Goal: Task Accomplishment & Management: Manage account settings

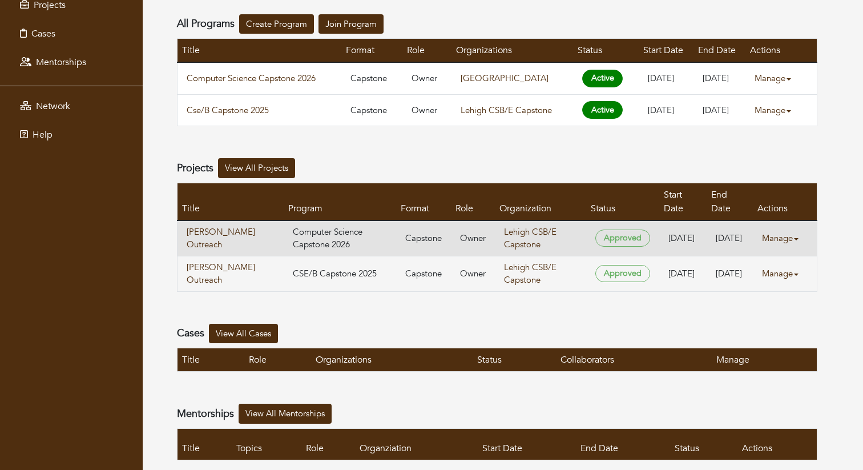
scroll to position [135, 0]
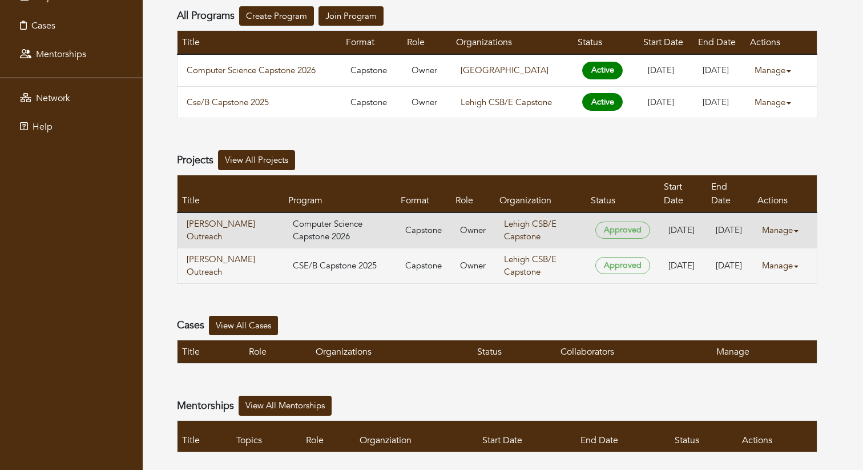
click at [767, 219] on link "Manage" at bounding box center [785, 230] width 46 height 22
click at [800, 253] on link "Edit" at bounding box center [804, 249] width 90 height 18
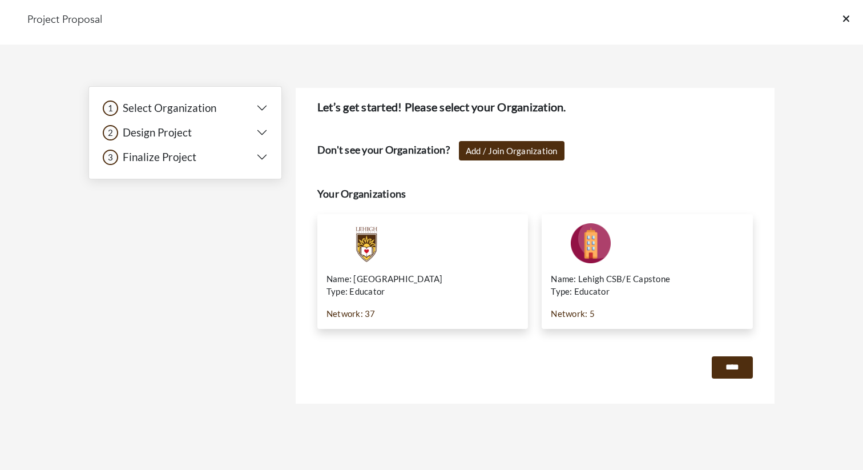
click at [211, 108] on h5 "Select Organization" at bounding box center [167, 108] width 98 height 13
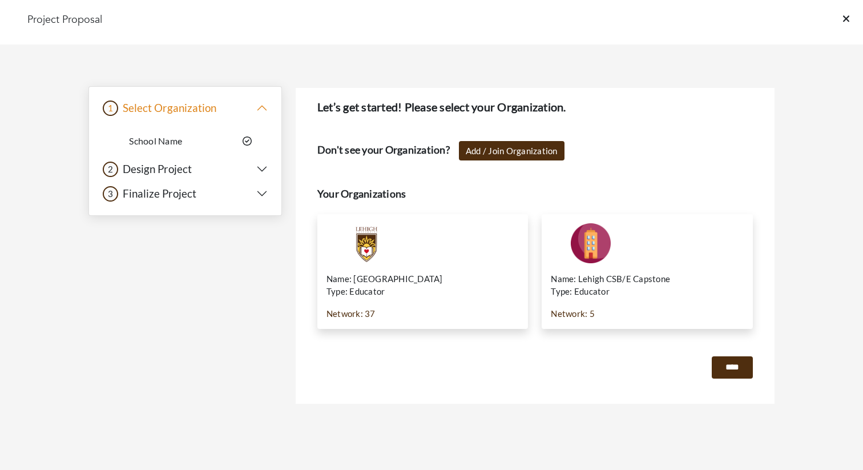
click at [171, 141] on link "School Name" at bounding box center [155, 140] width 53 height 11
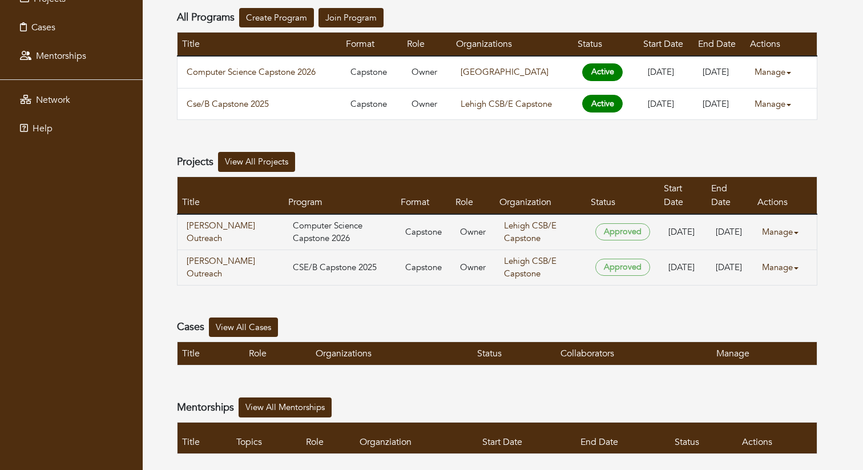
scroll to position [135, 0]
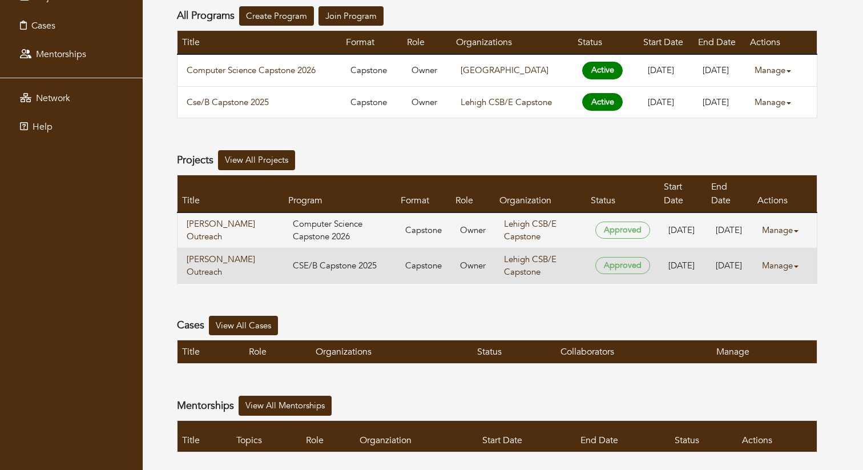
click at [756, 248] on td "Manage Edit Delete" at bounding box center [784, 265] width 64 height 35
click at [774, 254] on link "Manage" at bounding box center [785, 265] width 46 height 22
click at [786, 284] on link "Edit" at bounding box center [804, 284] width 90 height 18
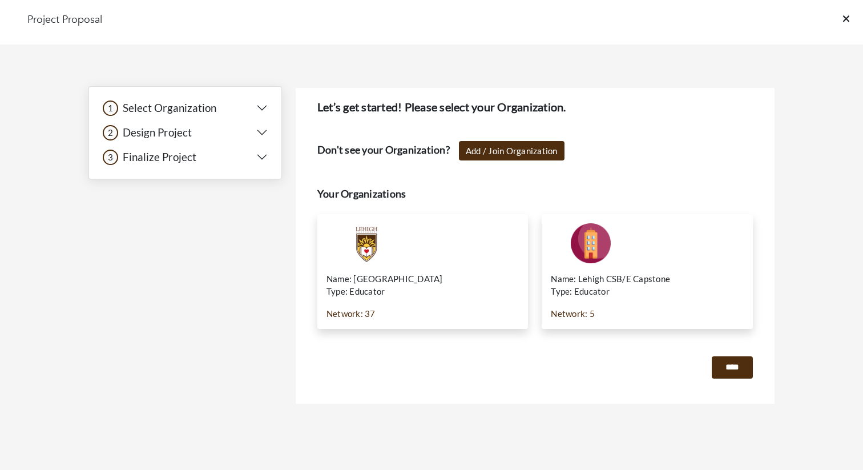
click at [204, 102] on h5 "Select Organization" at bounding box center [167, 108] width 98 height 13
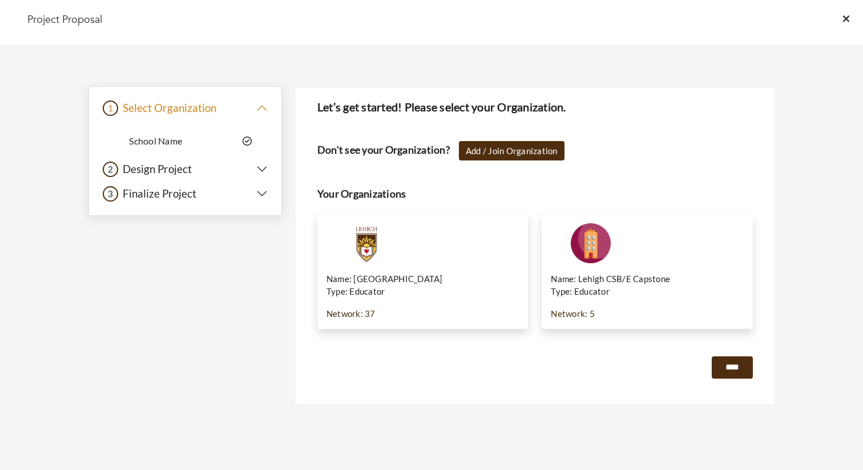
click at [177, 135] on link "School Name" at bounding box center [155, 140] width 53 height 11
